Goal: Entertainment & Leisure: Consume media (video, audio)

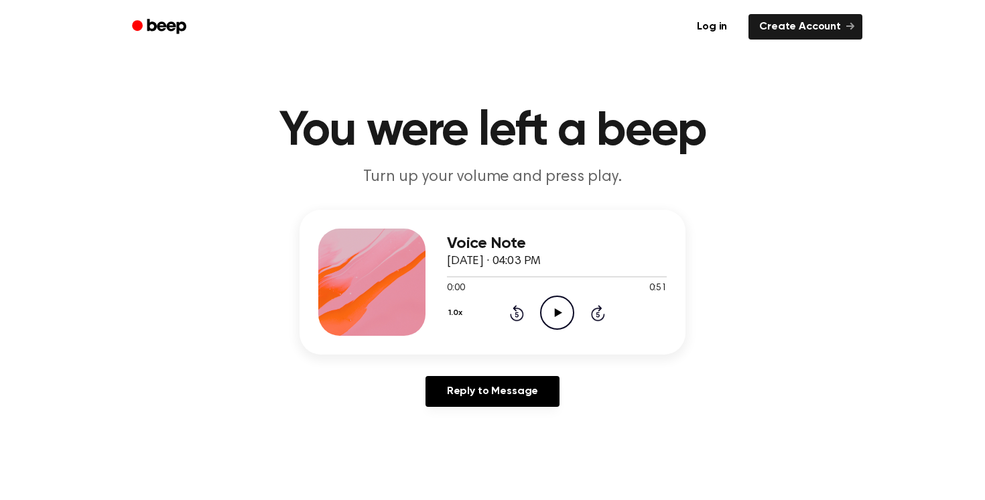
click at [558, 306] on icon "Play Audio" at bounding box center [557, 313] width 34 height 34
click at [568, 306] on icon "Pause Audio" at bounding box center [557, 313] width 34 height 34
click at [555, 310] on icon at bounding box center [557, 312] width 7 height 9
click at [552, 308] on icon "Pause Audio" at bounding box center [557, 313] width 34 height 34
click at [563, 306] on icon "Play Audio" at bounding box center [557, 313] width 34 height 34
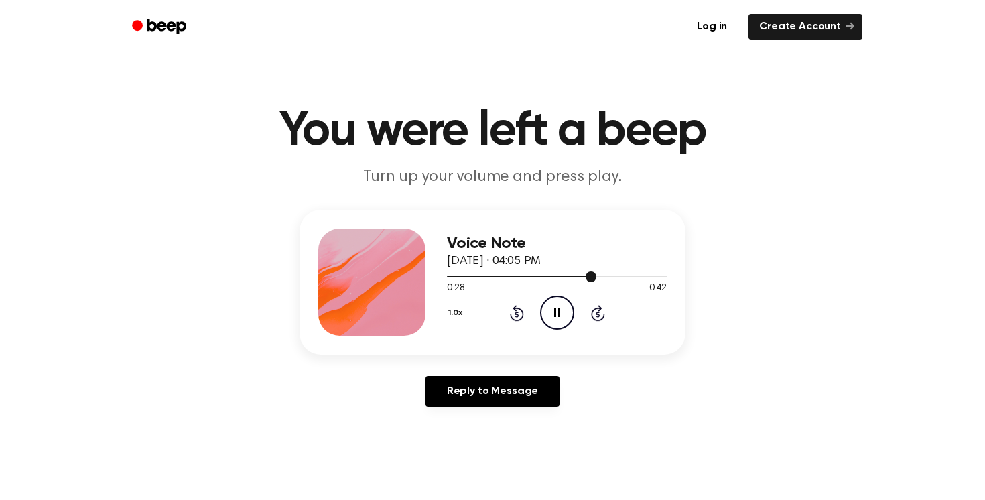
click at [574, 277] on div at bounding box center [557, 276] width 220 height 11
click at [561, 298] on icon "Play Audio" at bounding box center [557, 313] width 34 height 34
